Goal: Register for event/course

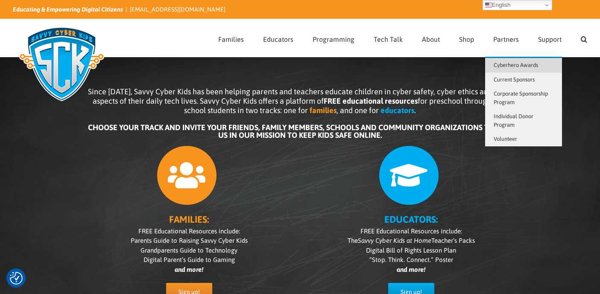
click at [531, 67] on span "Cyberhero Awards" at bounding box center [516, 65] width 44 height 6
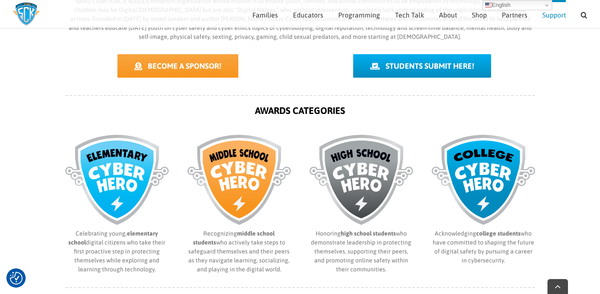
scroll to position [316, 0]
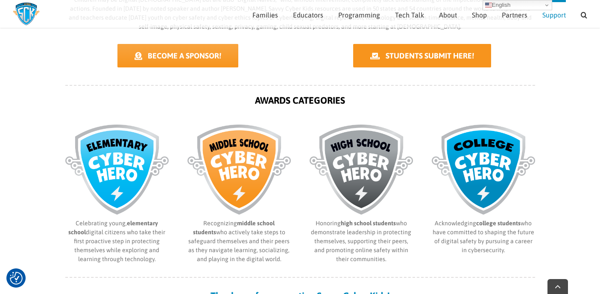
click at [416, 61] on link "STUDENTS SUBMIT HERE!" at bounding box center [422, 55] width 138 height 23
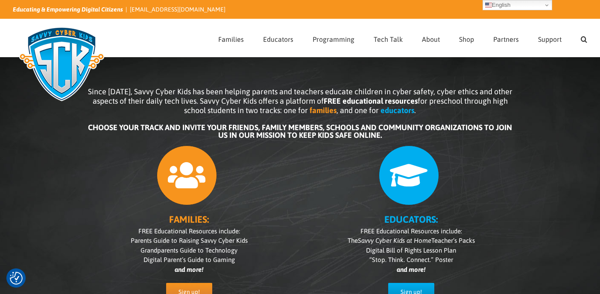
drag, startPoint x: 515, startPoint y: 66, endPoint x: 520, endPoint y: 62, distance: 5.8
click at [515, 66] on div "Since 2007, Savvy Cyber Kids has been helping parents and teachers educate chil…" at bounding box center [300, 200] width 470 height 269
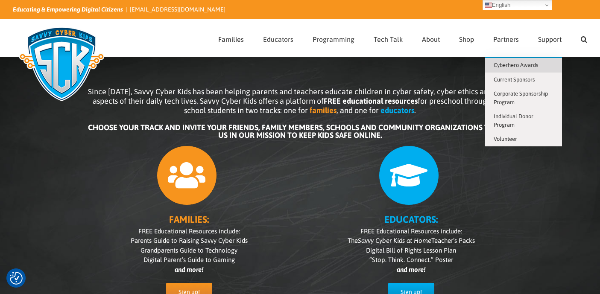
click at [523, 65] on span "Cyberhero Awards" at bounding box center [516, 65] width 44 height 6
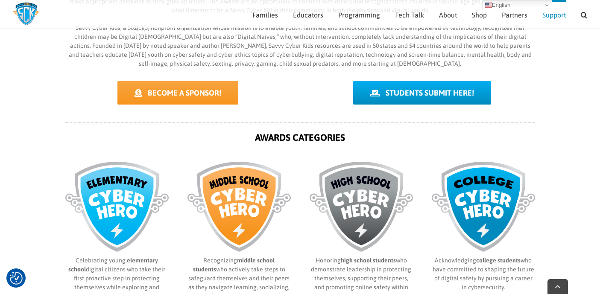
scroll to position [290, 0]
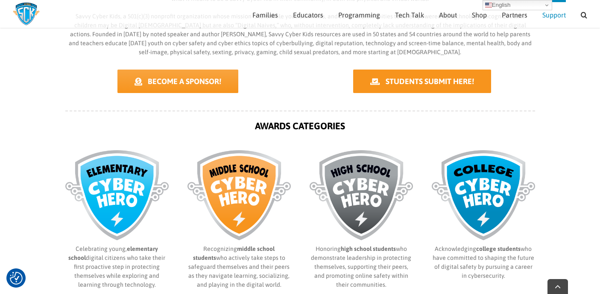
click at [408, 83] on span "STUDENTS SUBMIT HERE!" at bounding box center [430, 81] width 88 height 9
